Goal: Find specific page/section: Find specific page/section

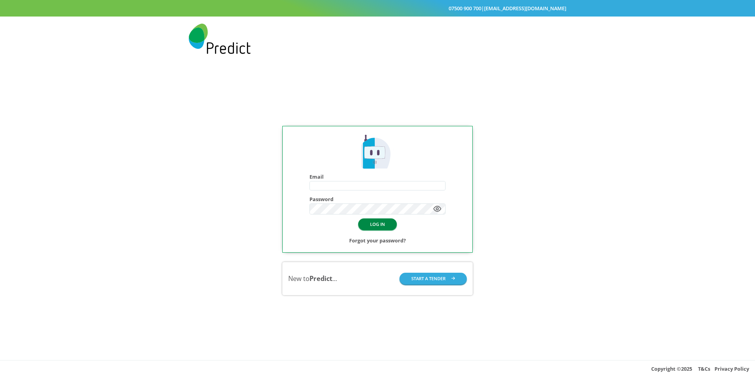
type input "**********"
click at [379, 226] on button "LOG IN" at bounding box center [377, 223] width 39 height 11
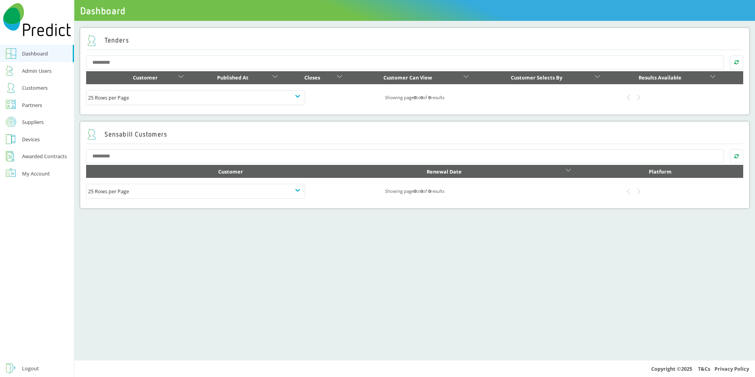
click at [39, 133] on link "Devices" at bounding box center [37, 139] width 74 height 17
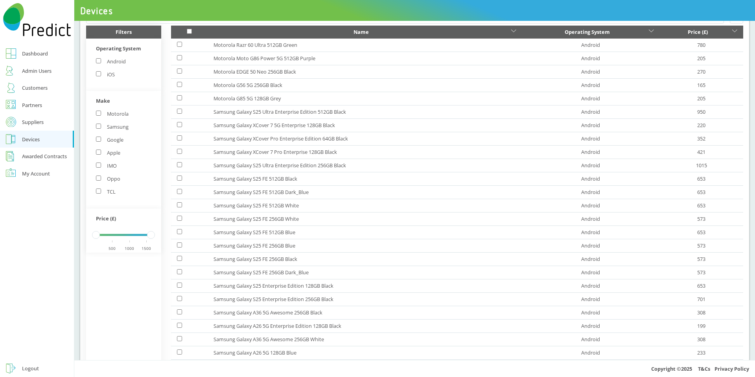
scroll to position [154, 0]
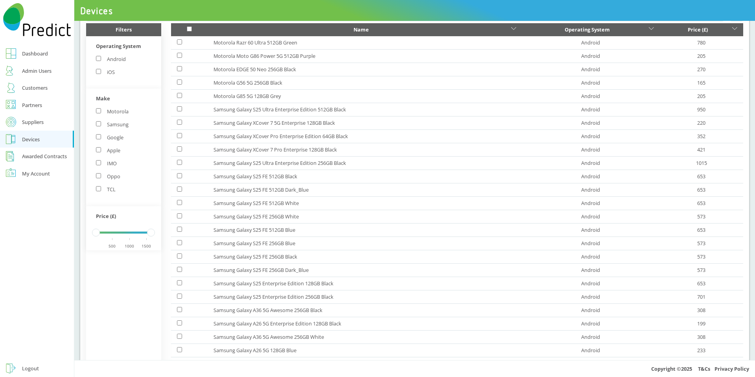
click at [109, 150] on label "Apple" at bounding box center [108, 150] width 24 height 7
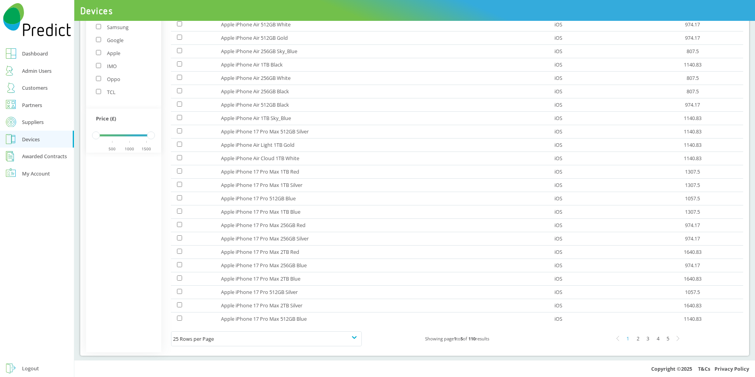
scroll to position [7, 0]
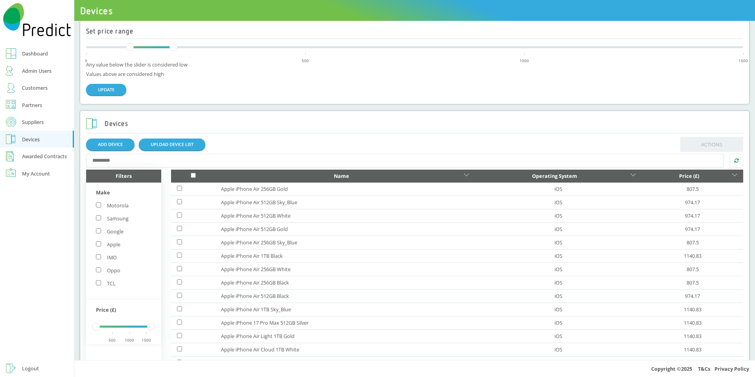
click at [265, 160] on input "text" at bounding box center [405, 161] width 638 height 14
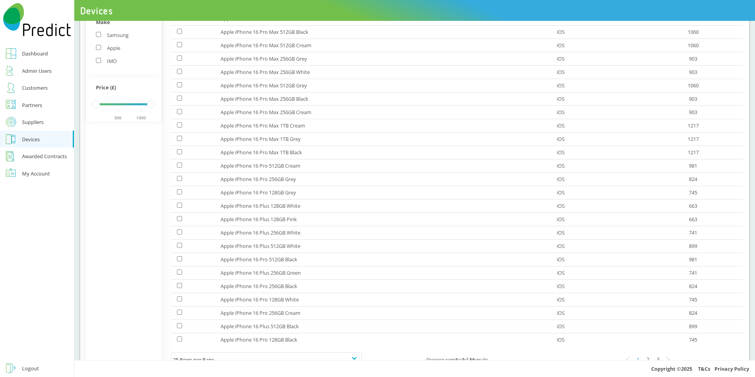
scroll to position [201, 0]
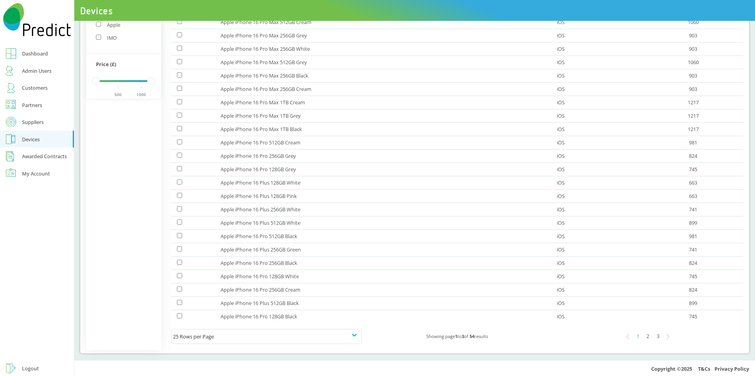
click at [644, 337] on div "2" at bounding box center [648, 336] width 10 height 10
click at [634, 339] on div "1" at bounding box center [638, 336] width 10 height 10
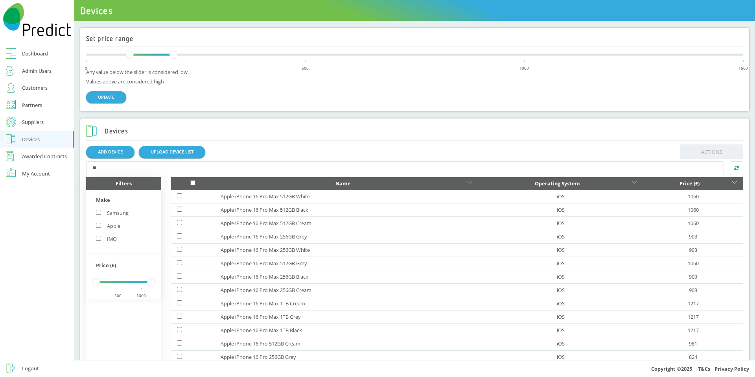
click at [700, 184] on div "Price (£)" at bounding box center [689, 183] width 81 height 9
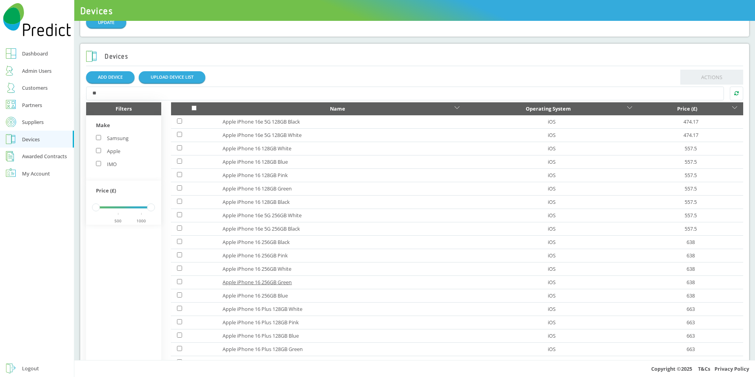
scroll to position [52, 0]
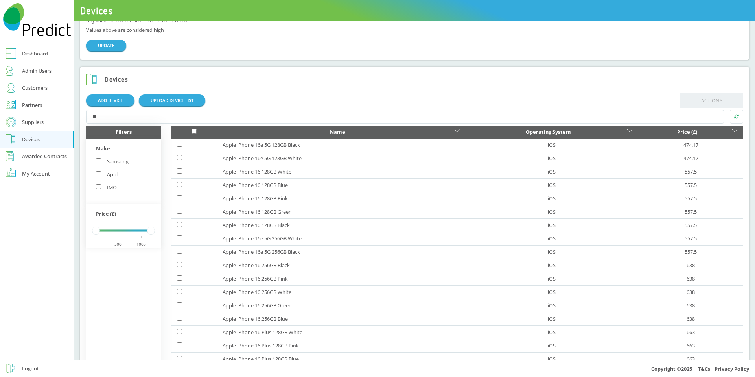
click at [257, 120] on input "**" at bounding box center [405, 117] width 638 height 14
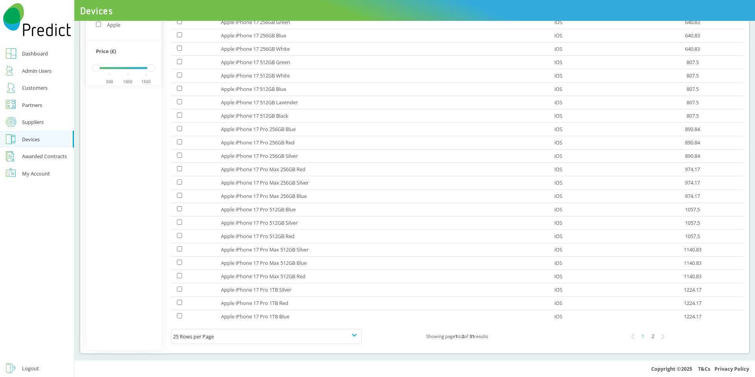
scroll to position [0, 0]
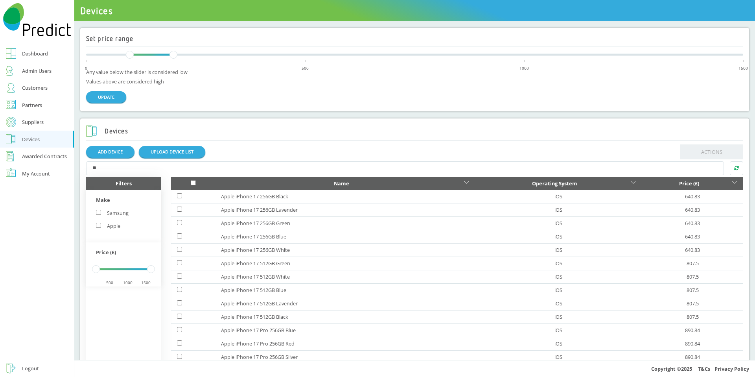
type input "**"
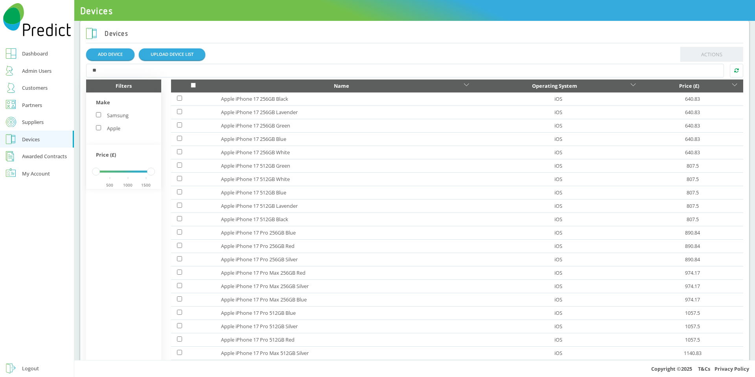
scroll to position [98, 0]
